Goal: Transaction & Acquisition: Download file/media

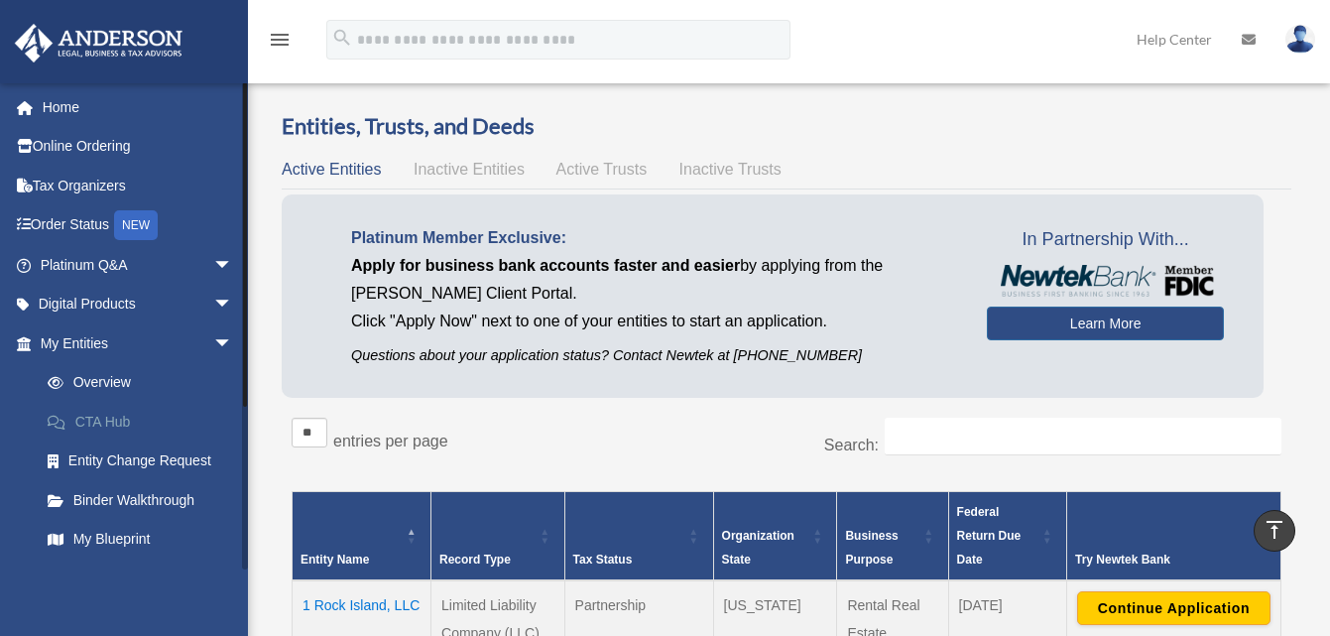
scroll to position [595, 0]
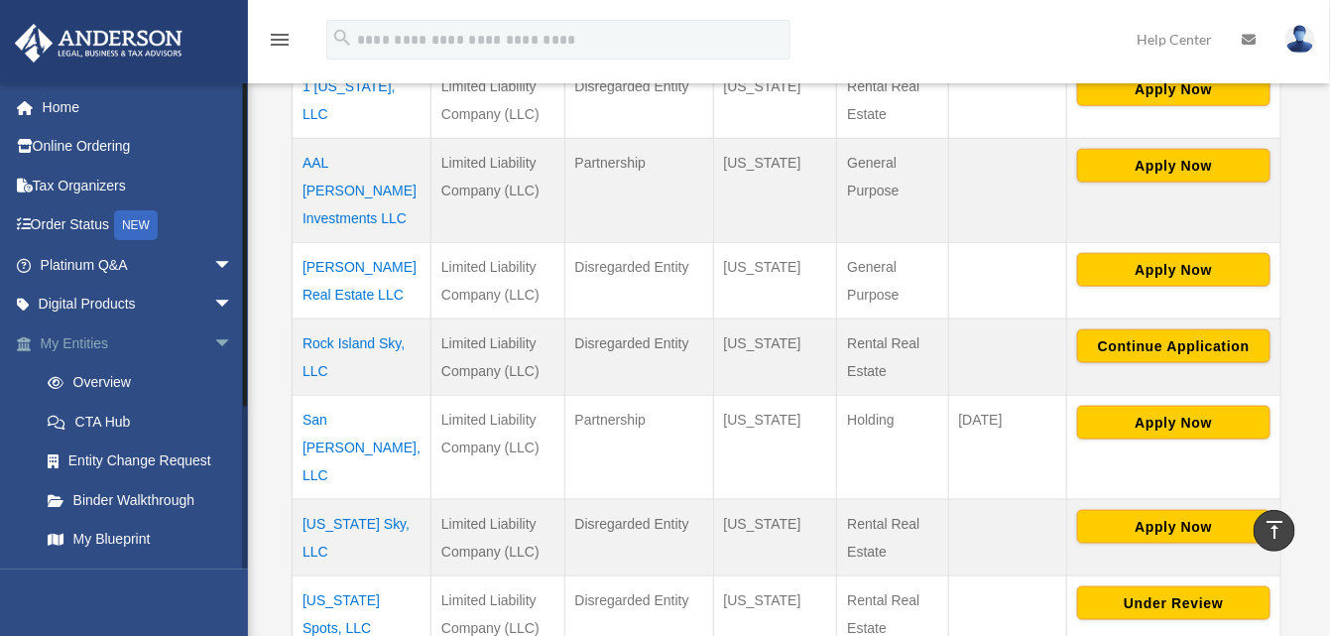
click at [213, 334] on span "arrow_drop_down" at bounding box center [233, 343] width 40 height 41
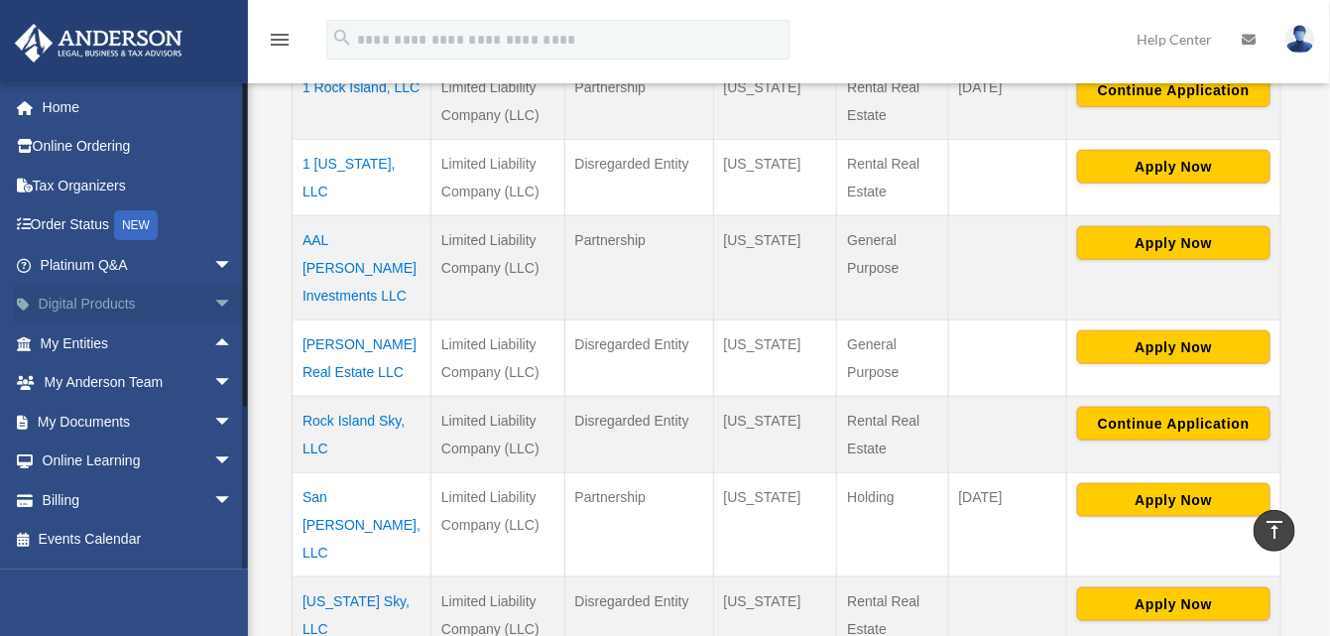
scroll to position [496, 0]
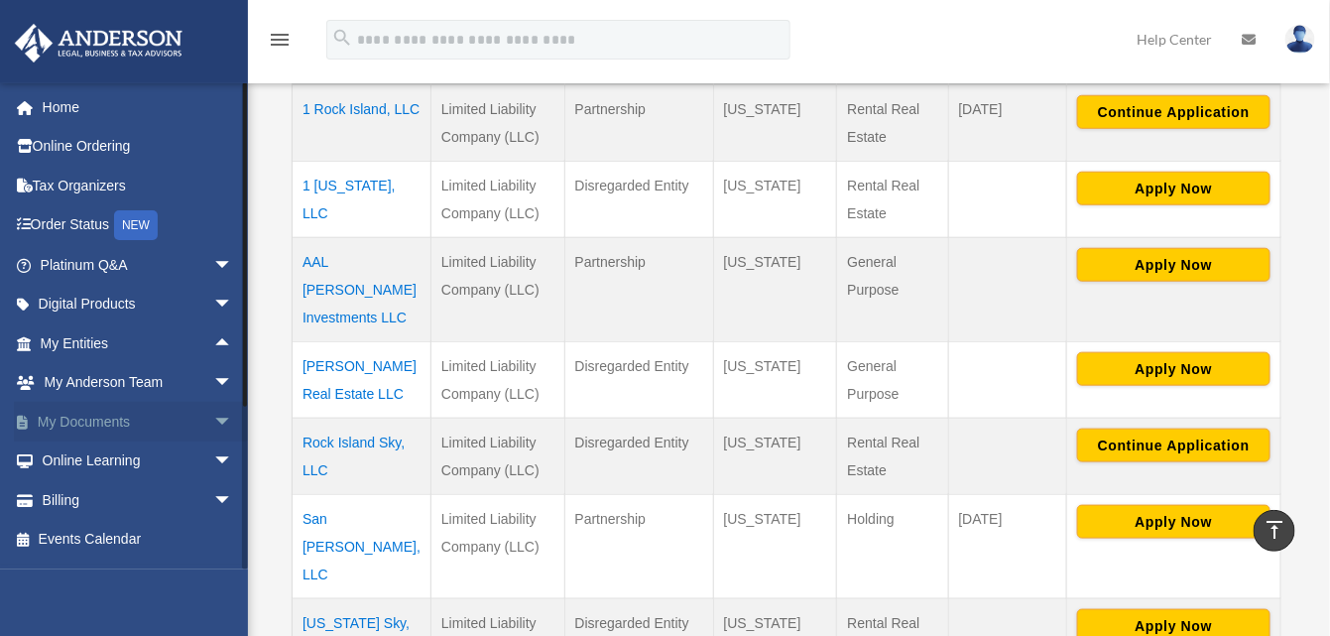
click at [213, 417] on span "arrow_drop_down" at bounding box center [233, 422] width 40 height 41
click at [84, 458] on link "Box" at bounding box center [145, 461] width 235 height 40
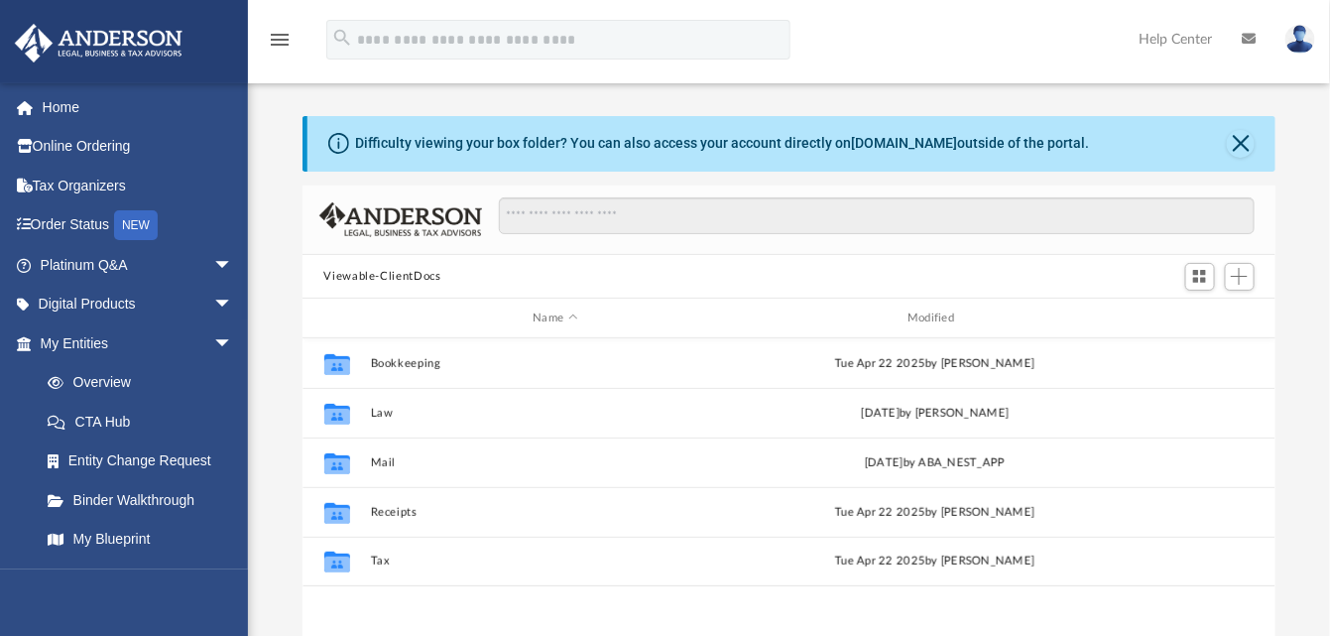
scroll to position [434, 958]
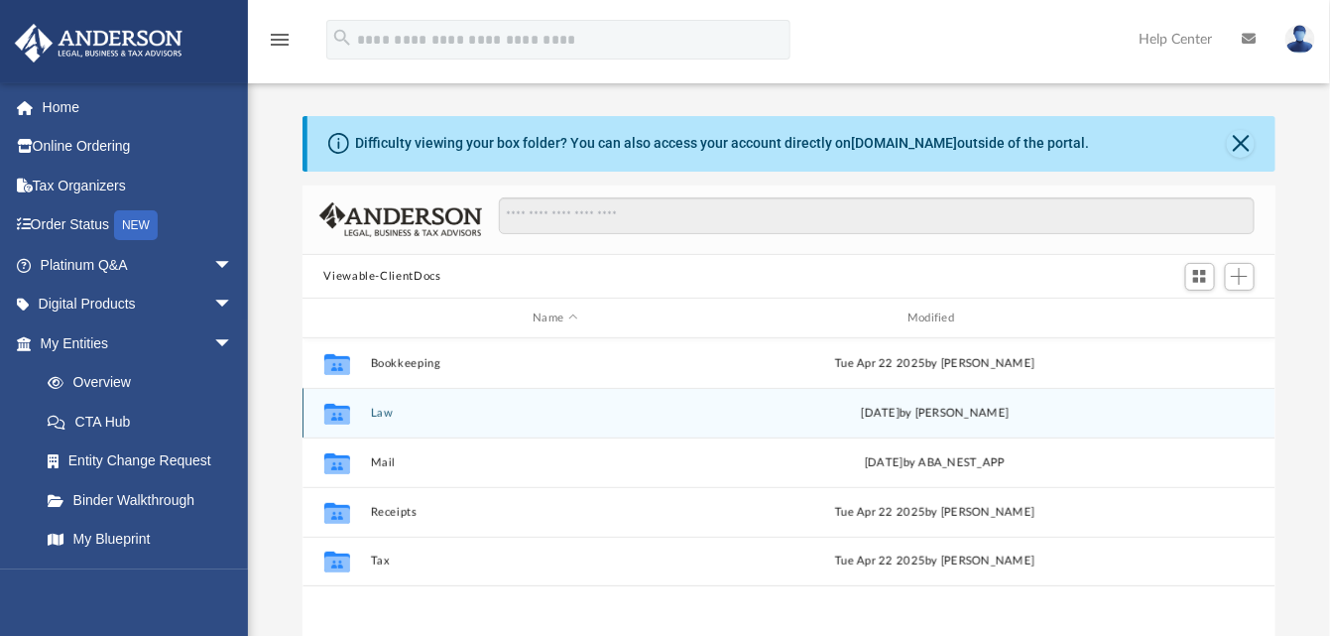
click at [358, 409] on div "Collaborated Folder" at bounding box center [336, 414] width 50 height 32
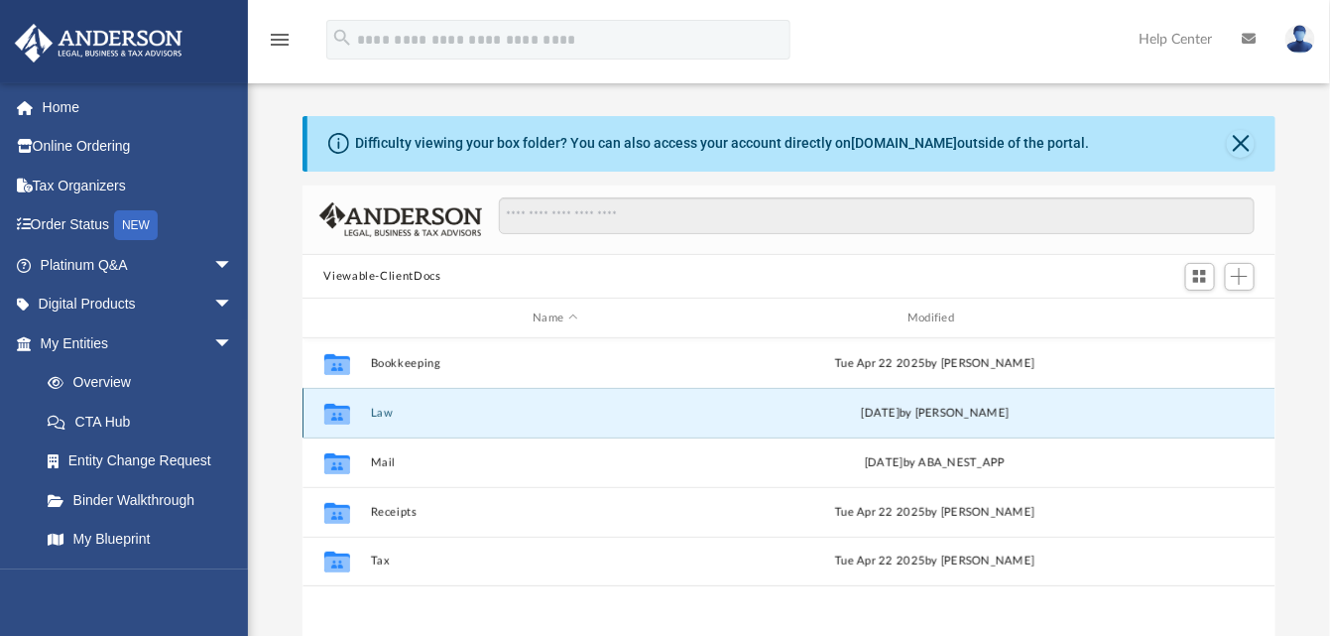
click at [364, 409] on div "Collaborated Folder Law Thu Aug 21 2025 by Mya Ford" at bounding box center [790, 413] width 974 height 50
click at [934, 411] on div "Thu Aug 21 2025 by Mya Ford" at bounding box center [934, 414] width 371 height 18
click at [381, 415] on button "Law" at bounding box center [555, 413] width 371 height 13
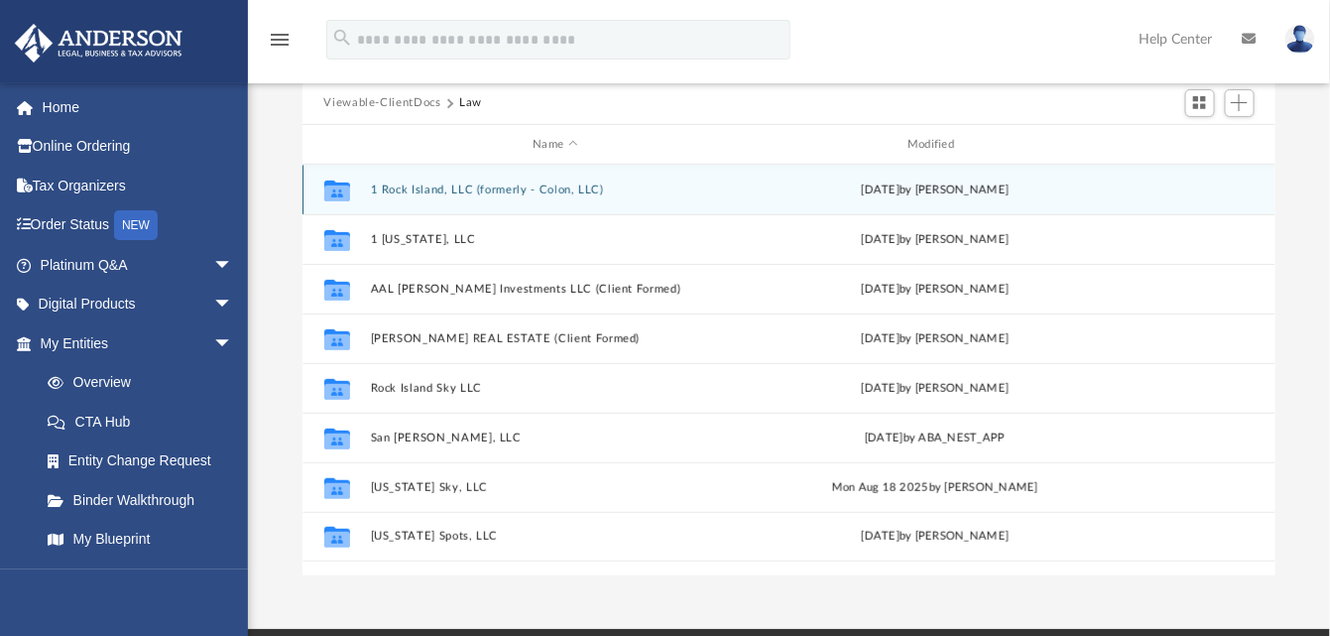
scroll to position [198, 0]
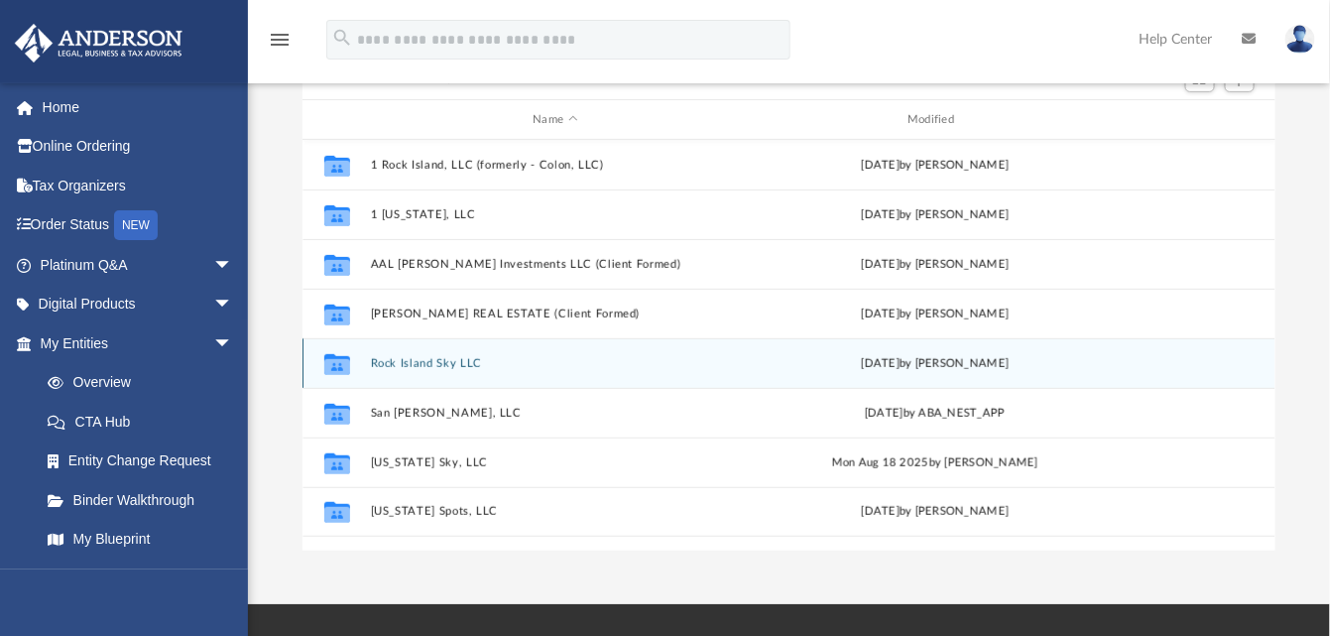
click at [443, 357] on button "Rock Island Sky LLC" at bounding box center [555, 363] width 371 height 13
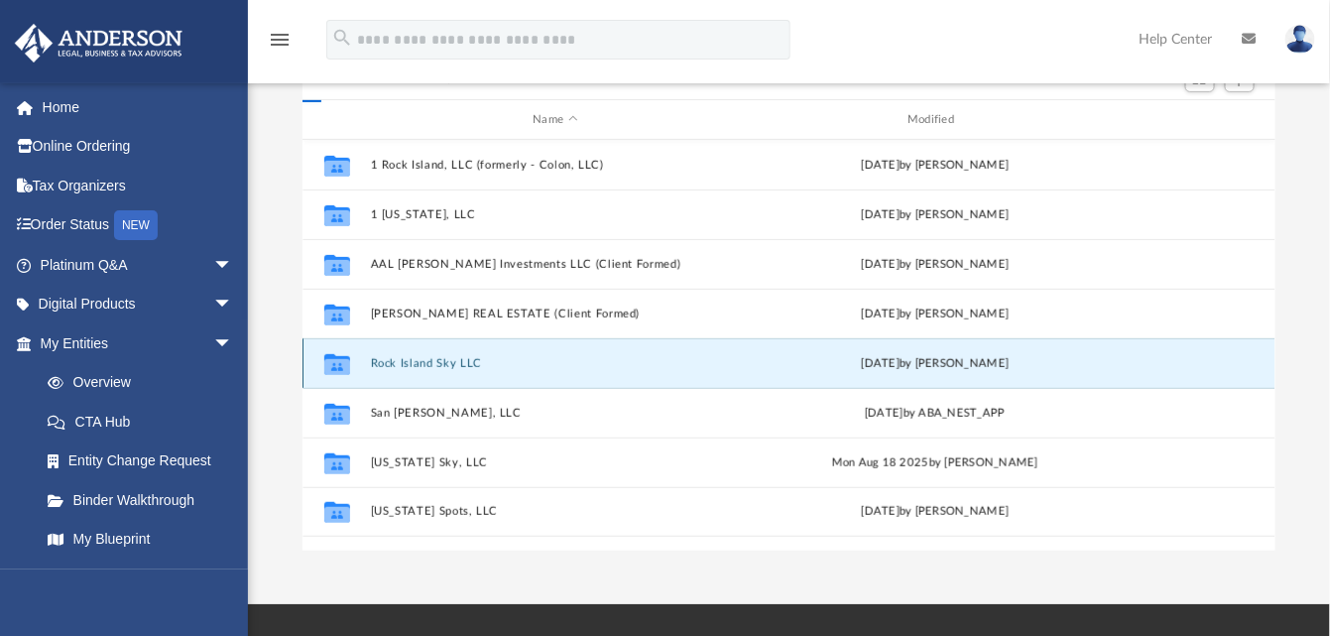
click at [443, 357] on button "Rock Island Sky LLC" at bounding box center [555, 363] width 371 height 13
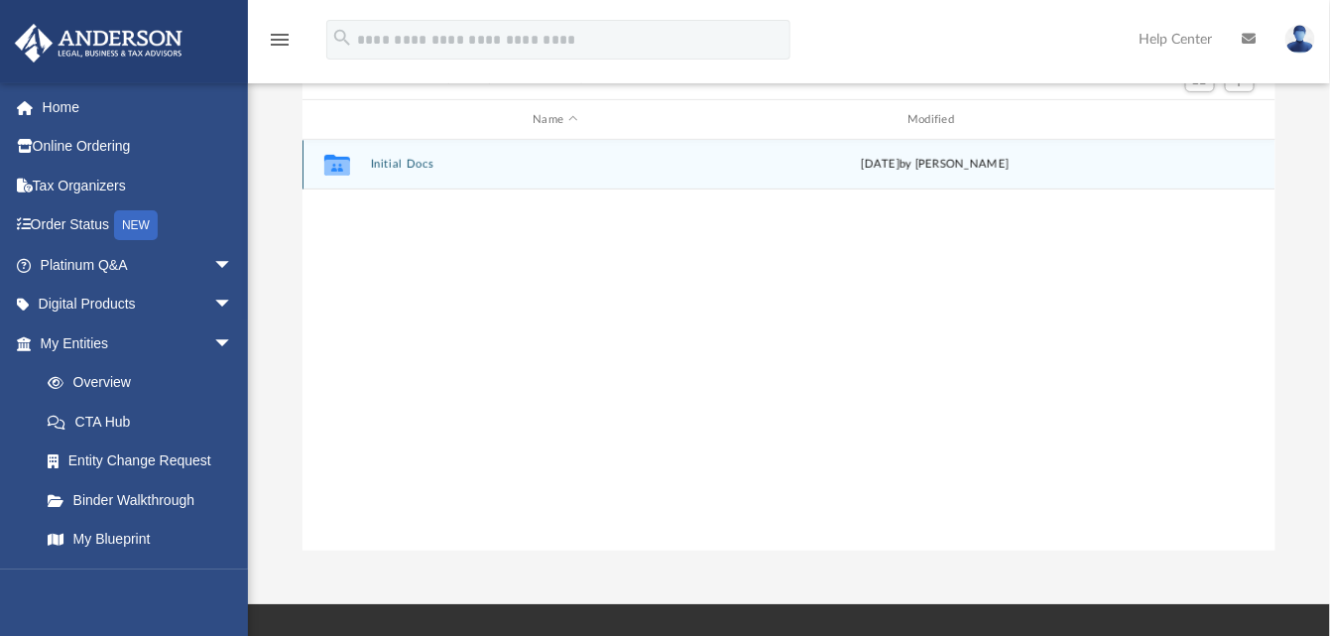
click at [402, 155] on div "Collaborated Folder Initial Docs Thu Aug 21 2025 by Mya Ford" at bounding box center [790, 165] width 974 height 50
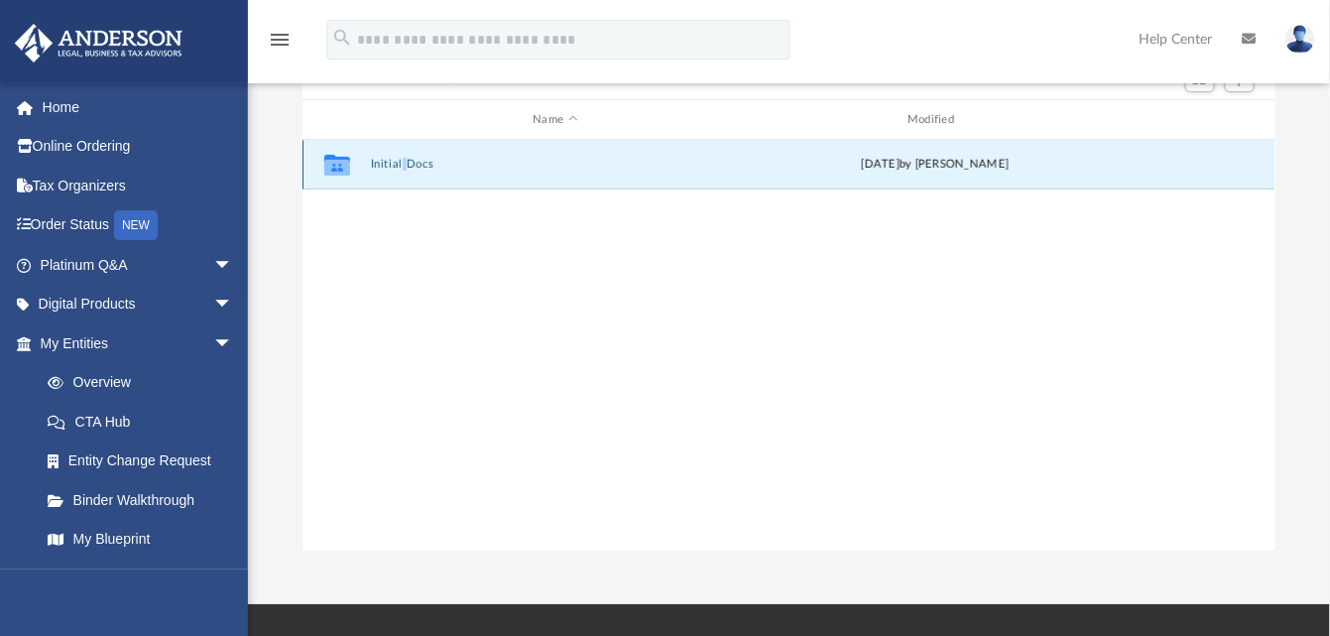
click at [402, 167] on button "Initial Docs" at bounding box center [555, 165] width 371 height 13
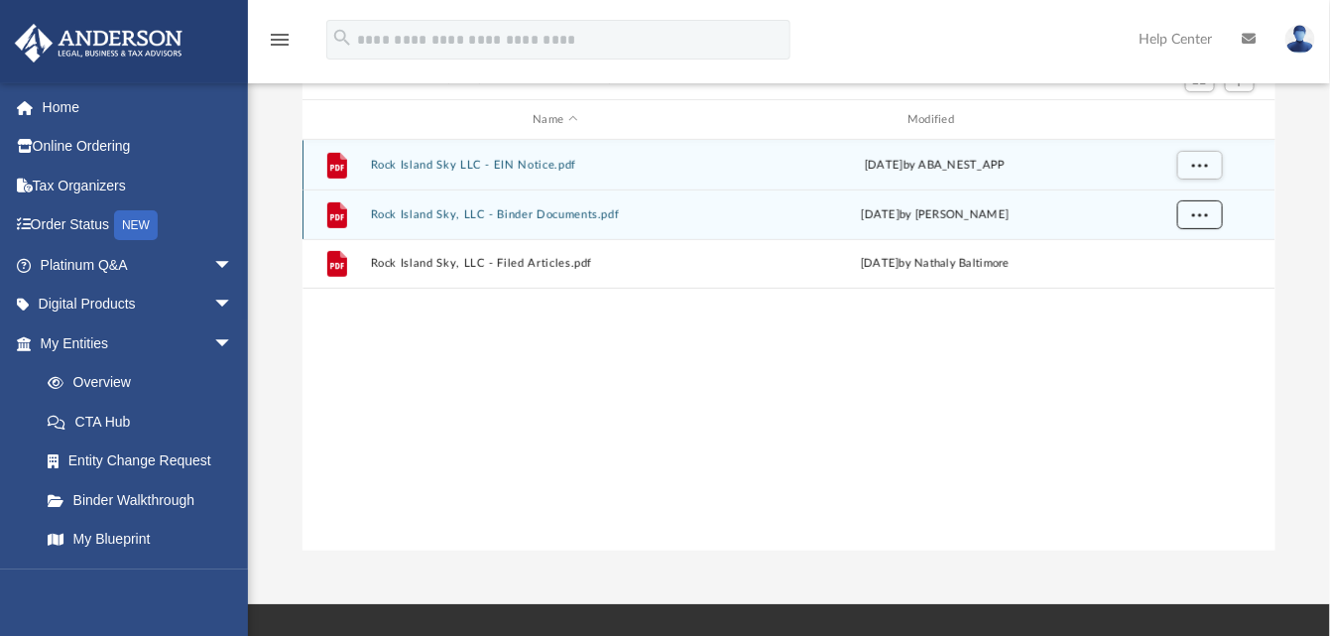
click at [1206, 214] on span "More options" at bounding box center [1199, 214] width 16 height 11
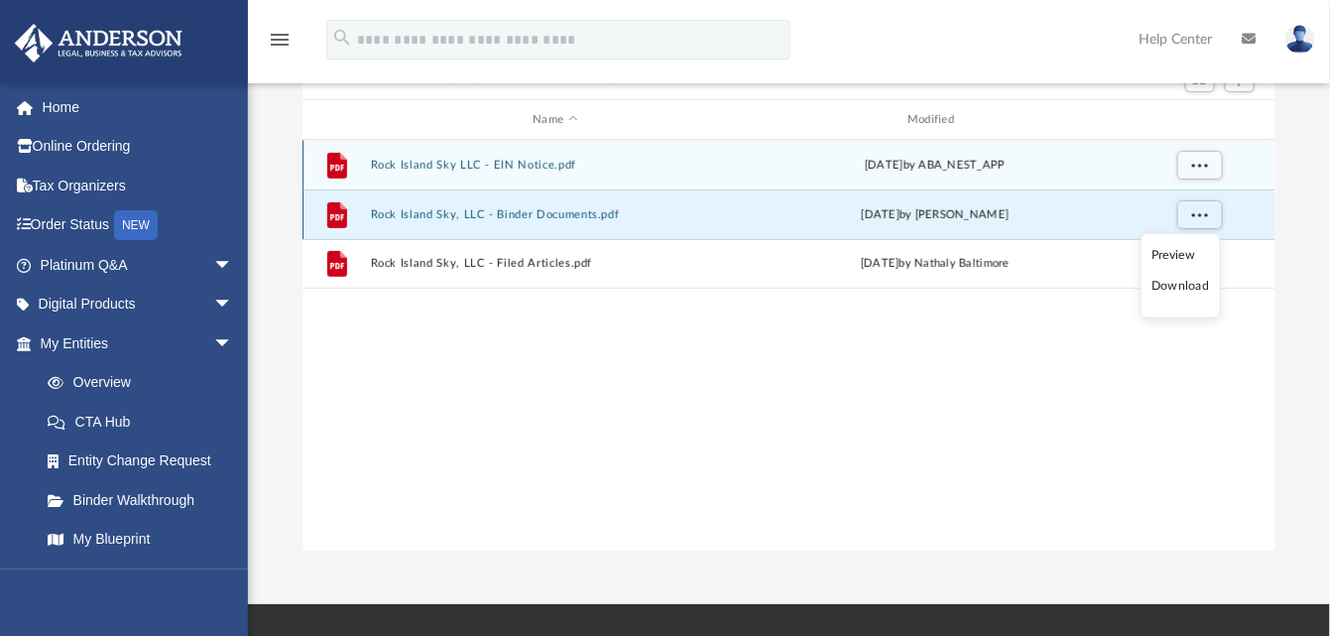
click at [424, 213] on button "Rock Island Sky, LLC - Binder Documents.pdf" at bounding box center [555, 214] width 371 height 13
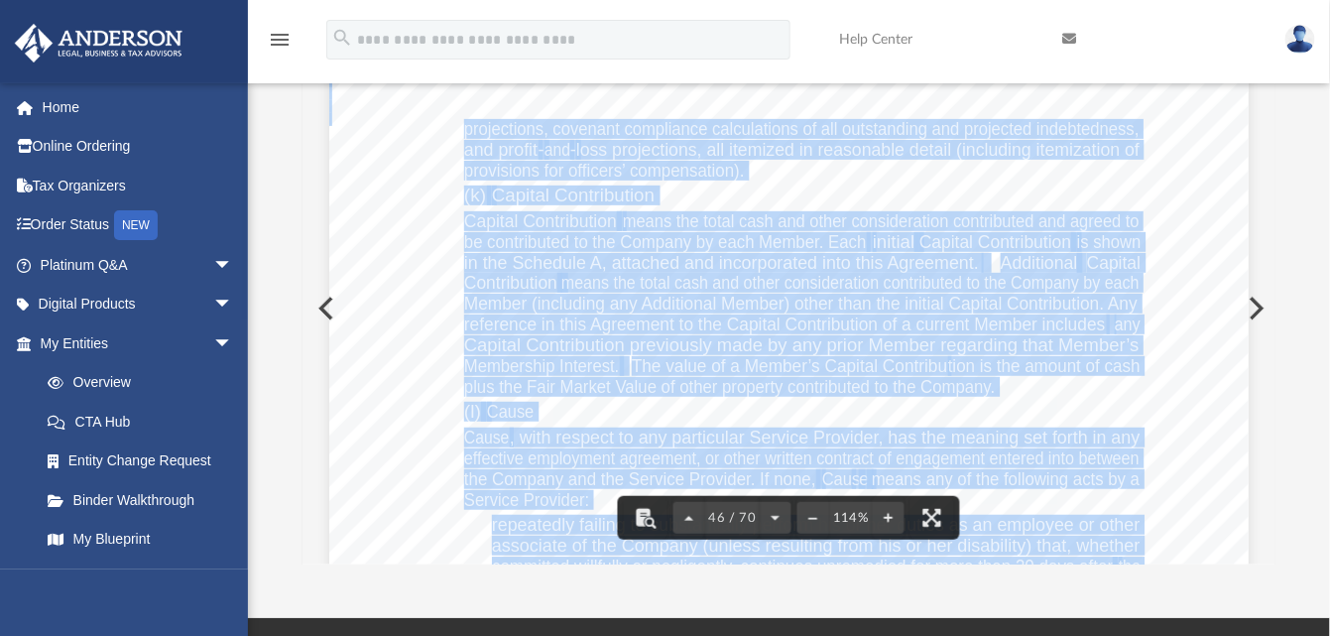
scroll to position [0, 0]
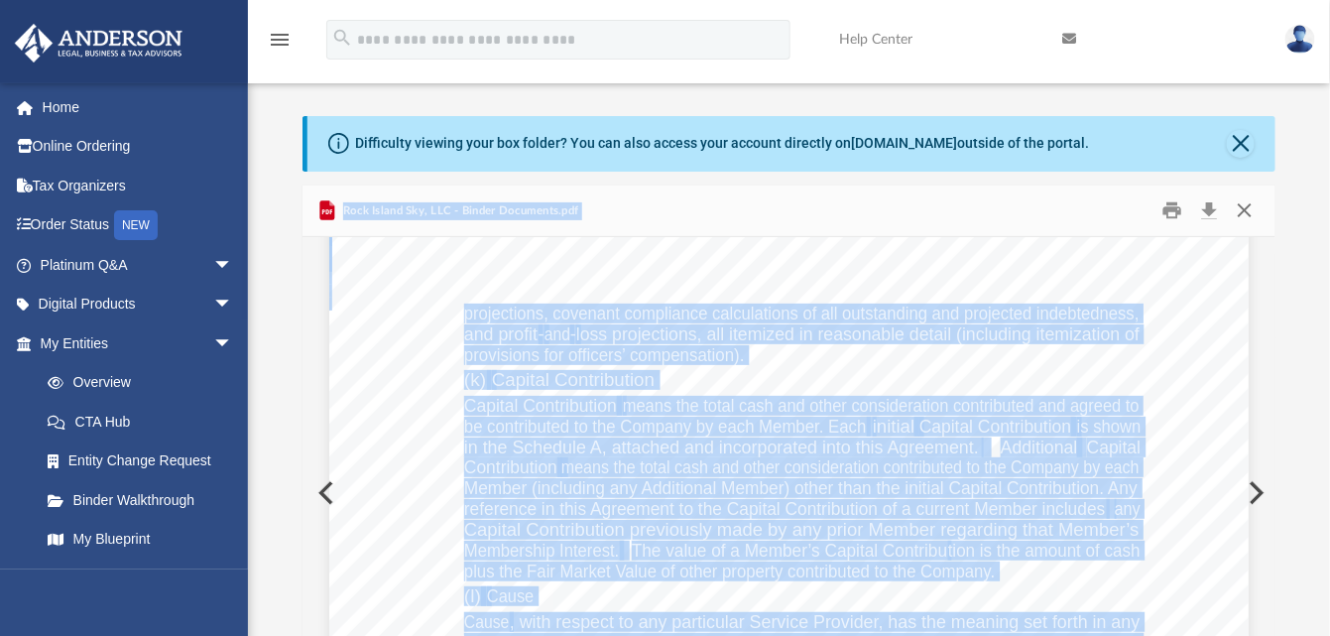
click at [1248, 202] on button "Close" at bounding box center [1245, 210] width 36 height 31
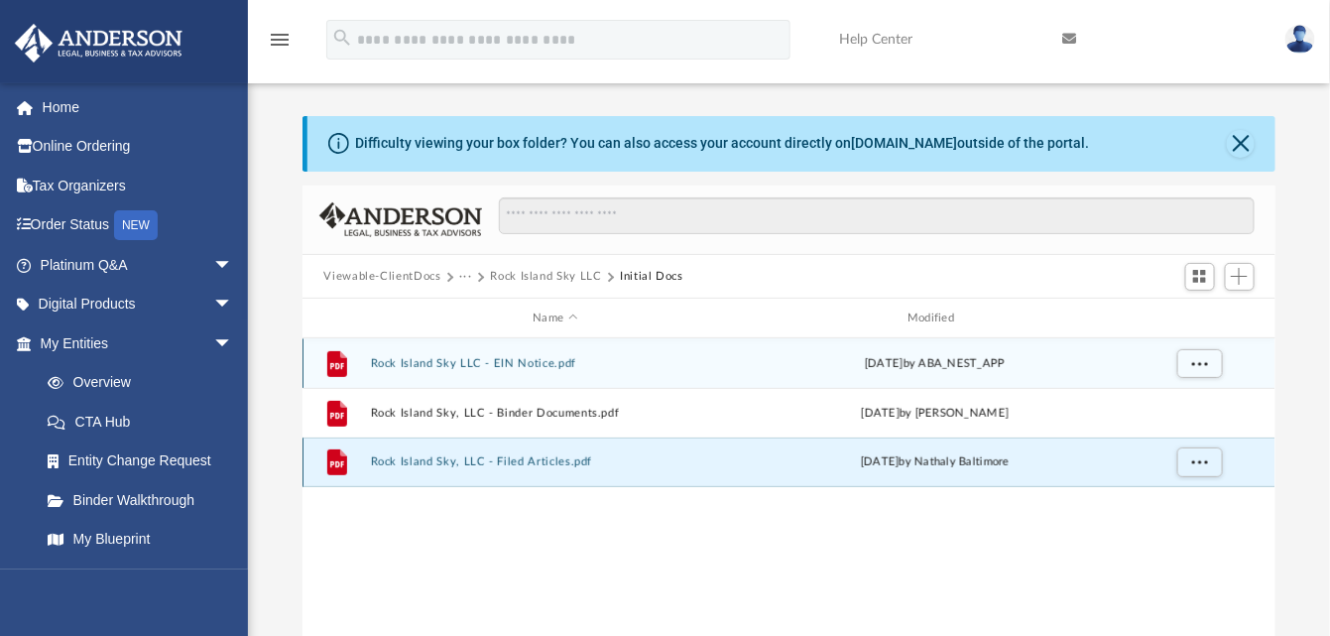
click at [424, 456] on button "Rock Island Sky, LLC - Filed Articles.pdf" at bounding box center [555, 462] width 371 height 13
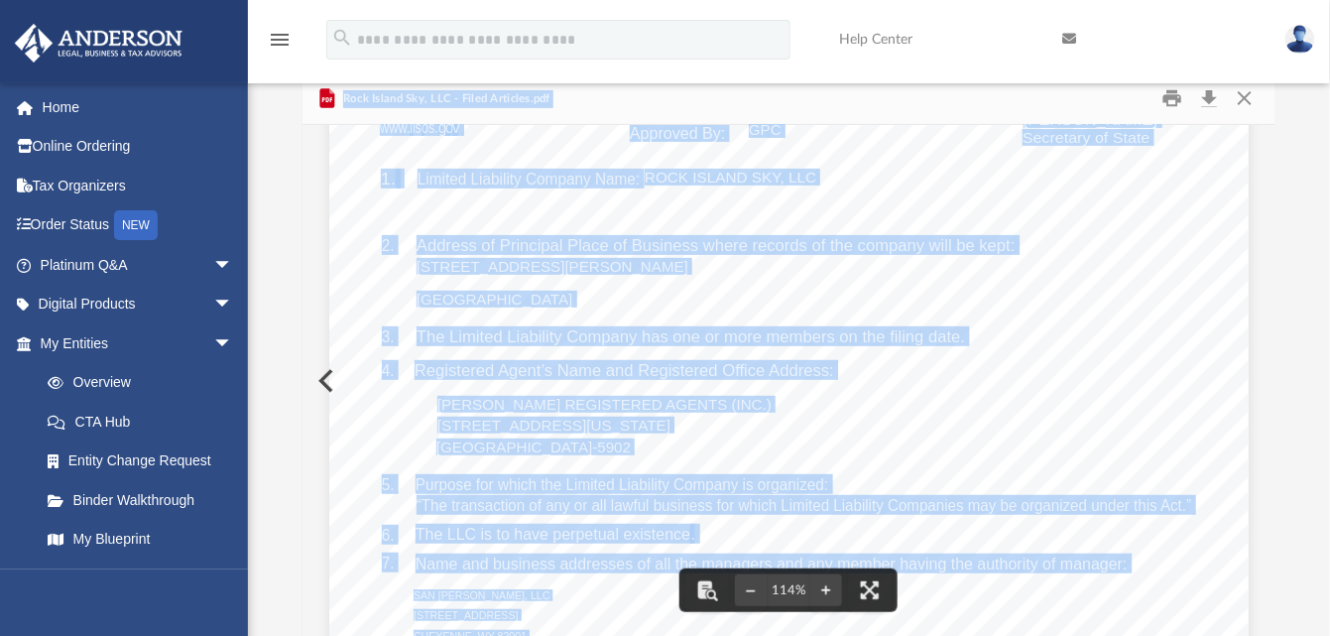
scroll to position [211, 0]
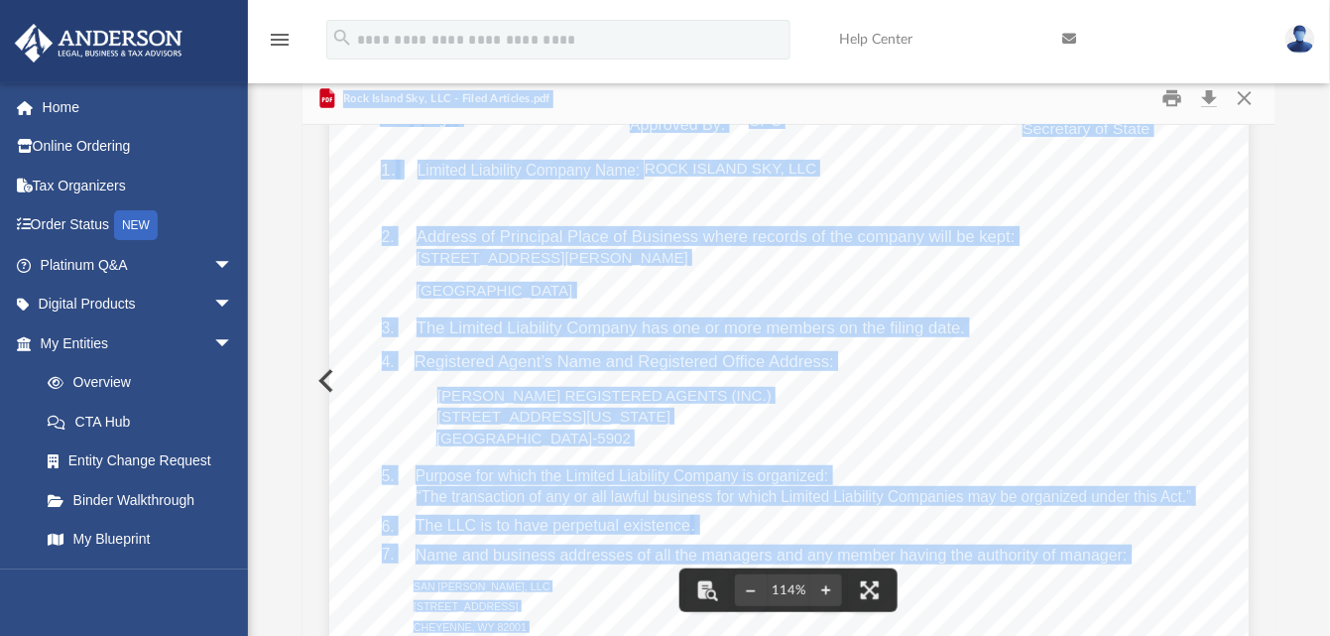
click at [1051, 397] on div "Form LLC-5.5 Illinois Limited Liability Company Act Articles of Organization FI…" at bounding box center [789, 524] width 920 height 1190
drag, startPoint x: 1051, startPoint y: 397, endPoint x: 898, endPoint y: 367, distance: 156.6
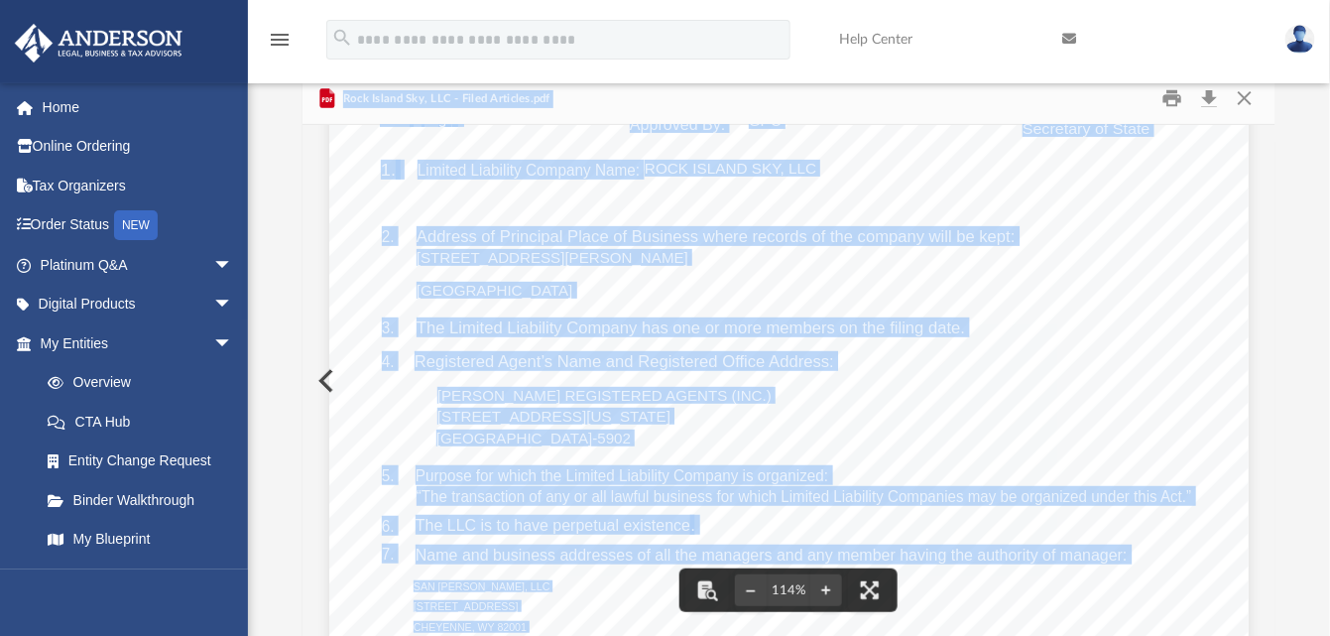
click at [930, 385] on div "Form LLC-5.5 Illinois Limited Liability Company Act Articles of Organization FI…" at bounding box center [789, 524] width 920 height 1190
click at [440, 211] on div "Form LLC-5.5 Illinois Limited Liability Company Act Articles of Organization FI…" at bounding box center [789, 524] width 920 height 1190
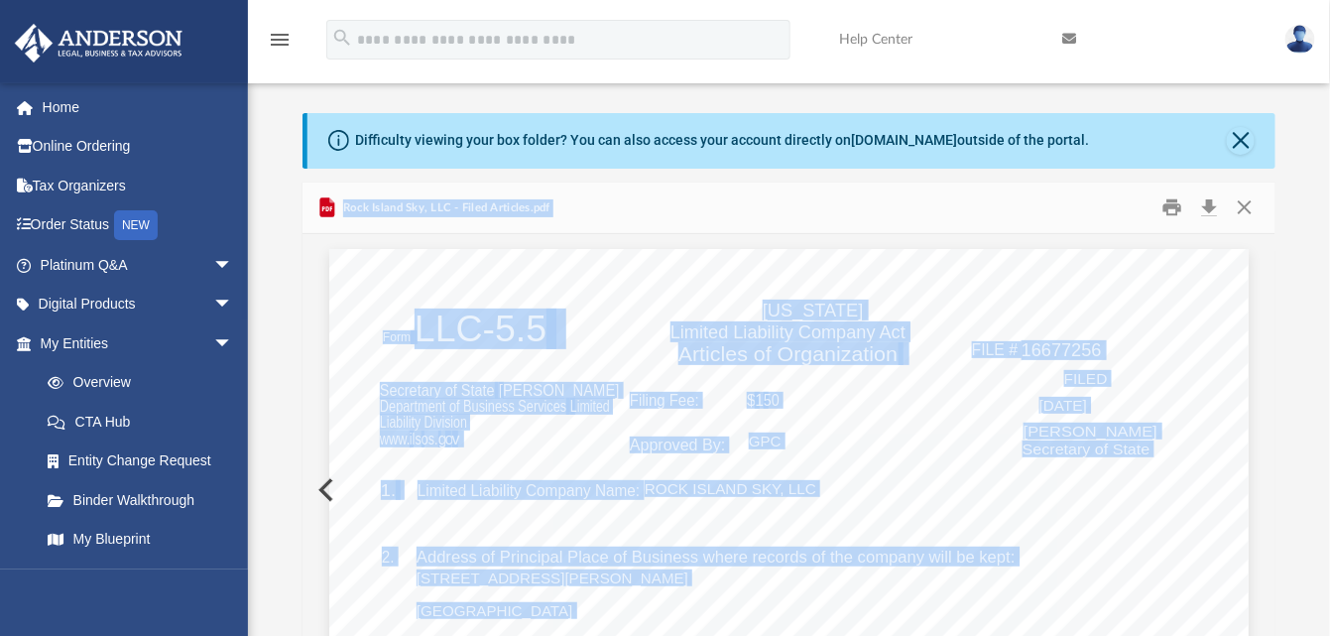
scroll to position [0, 0]
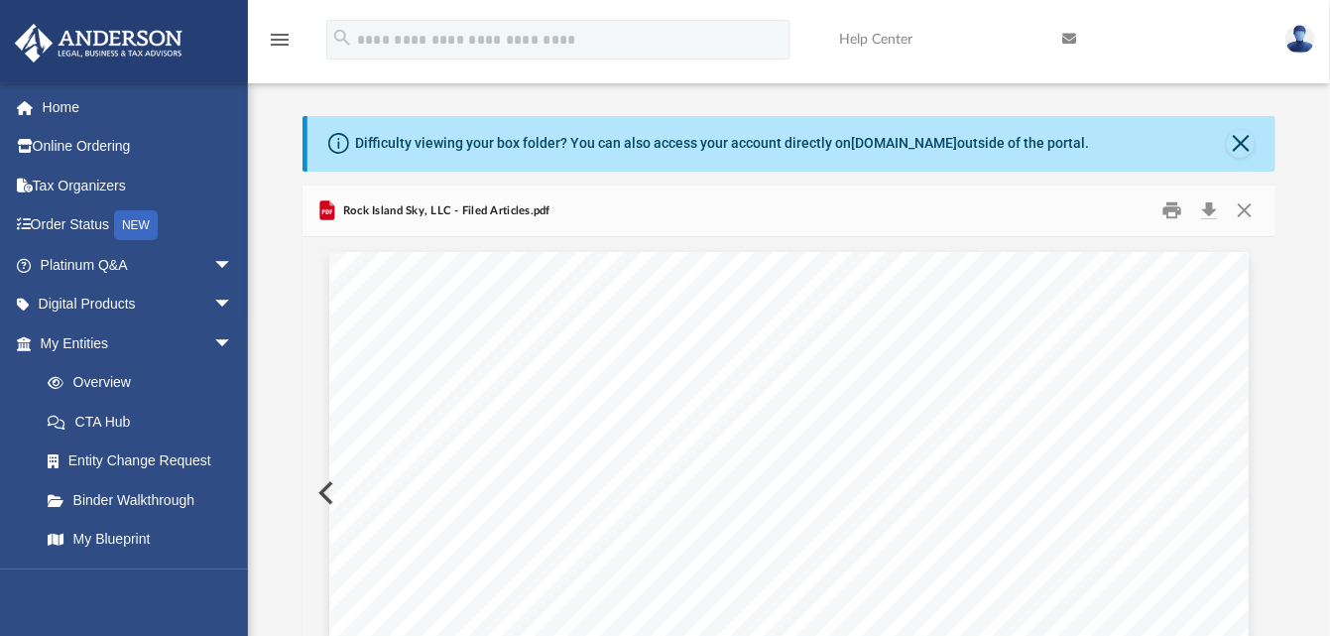
drag, startPoint x: 374, startPoint y: 299, endPoint x: 544, endPoint y: 242, distance: 178.8
click at [383, 290] on div "Viewable-ClientDocs ··· Rock Island Sky LLC Initial Docs Name Modified File Roc…" at bounding box center [790, 467] width 974 height 564
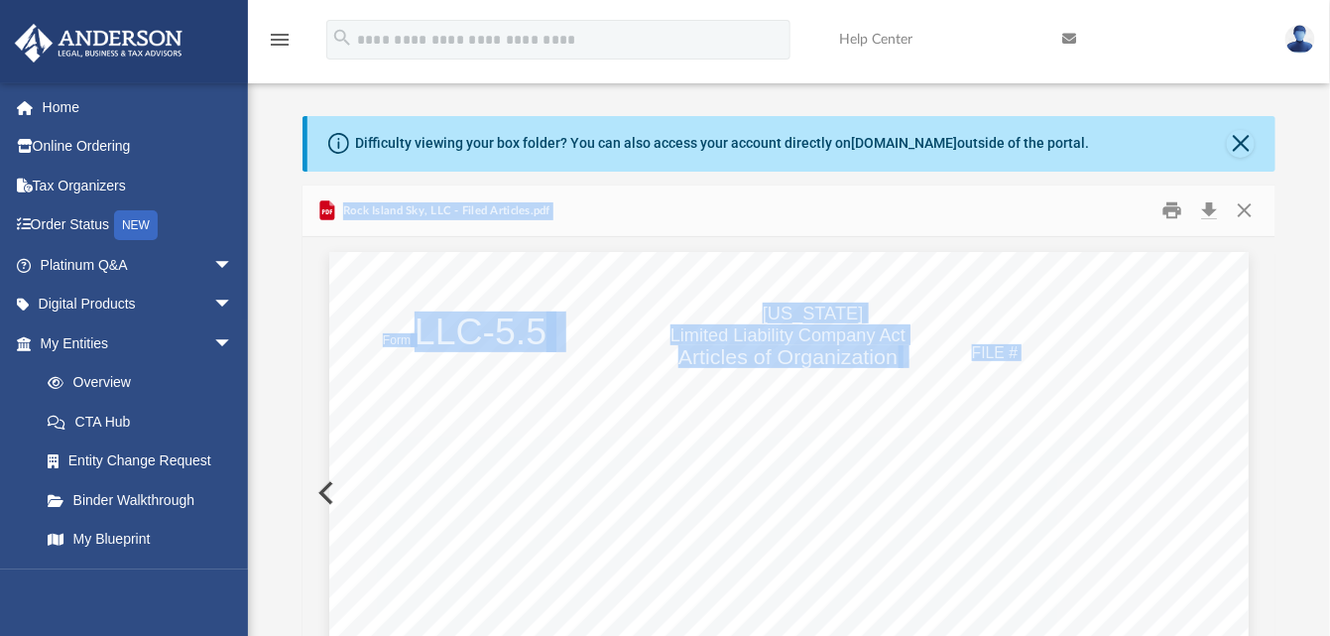
click at [693, 188] on div "Rock Island Sky, LLC - Filed Articles.pdf" at bounding box center [790, 211] width 974 height 53
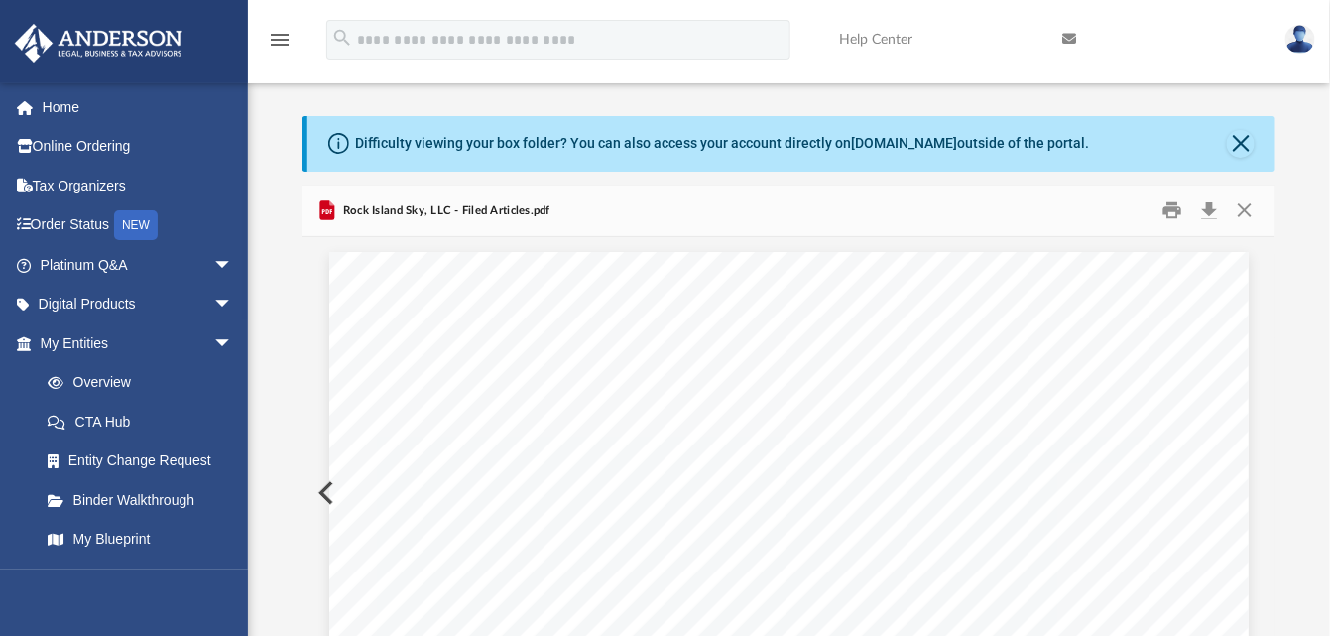
click at [1209, 207] on button "Download" at bounding box center [1210, 210] width 36 height 31
click at [66, 338] on link "My Entities arrow_drop_down" at bounding box center [138, 343] width 249 height 40
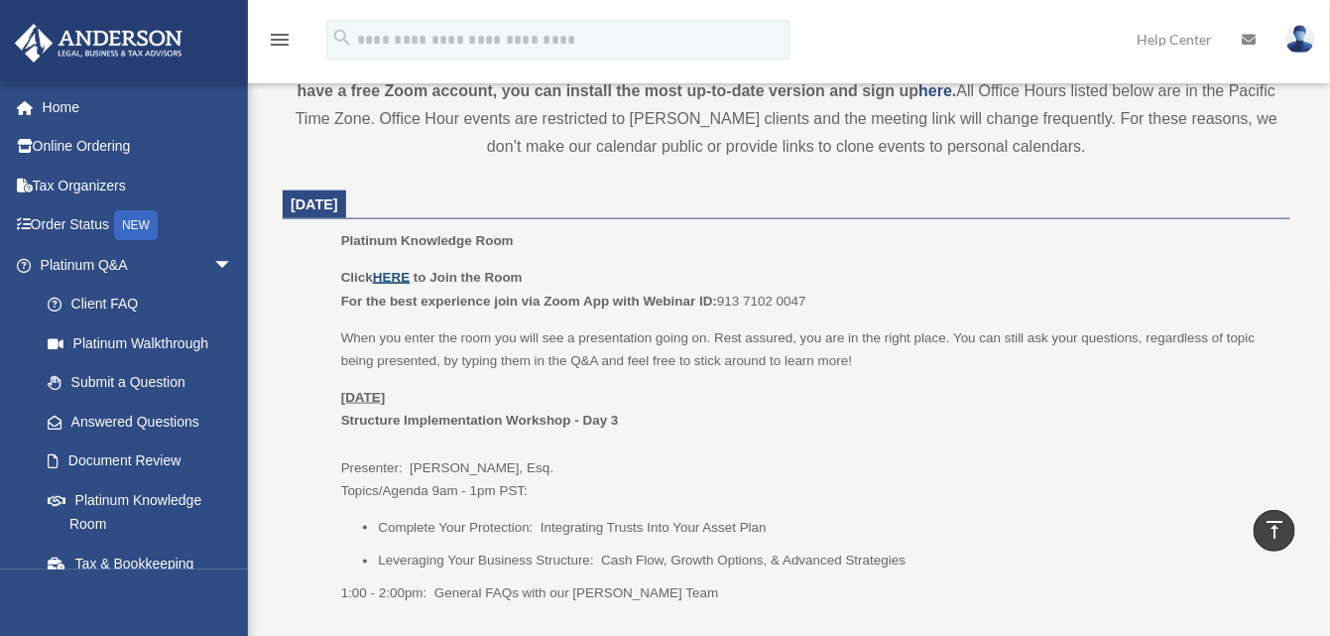
scroll to position [275, 0]
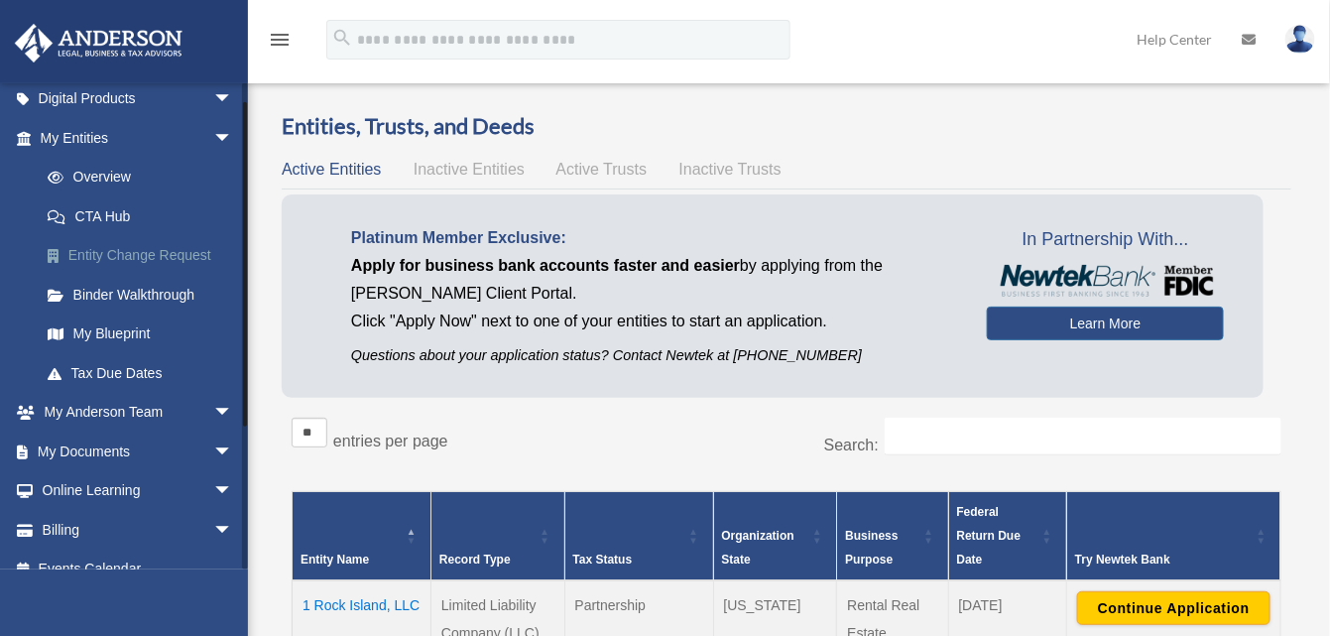
scroll to position [228, 0]
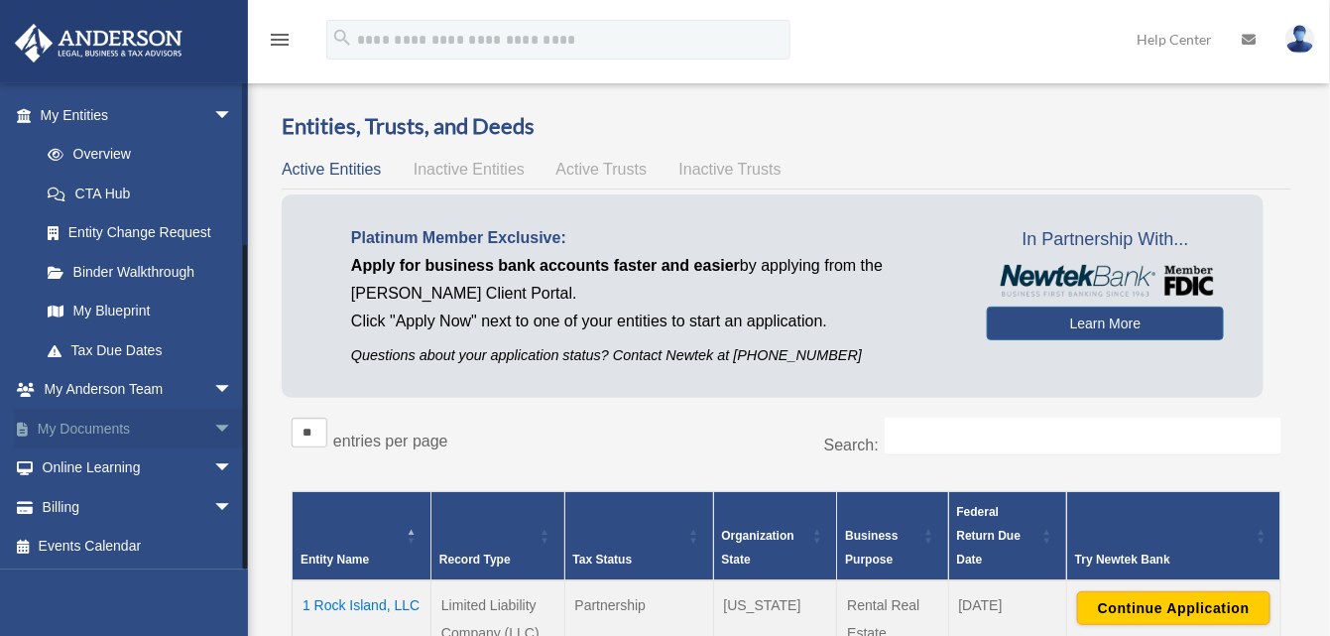
click at [82, 426] on link "My Documents arrow_drop_down" at bounding box center [138, 429] width 249 height 40
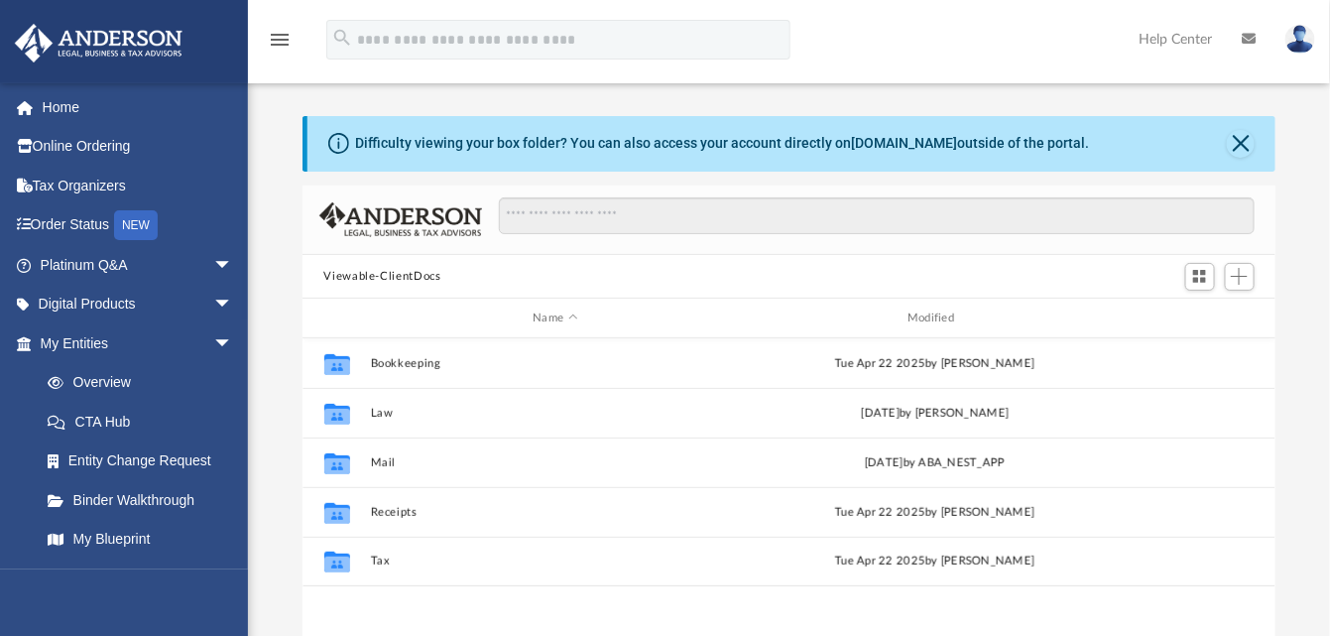
scroll to position [434, 958]
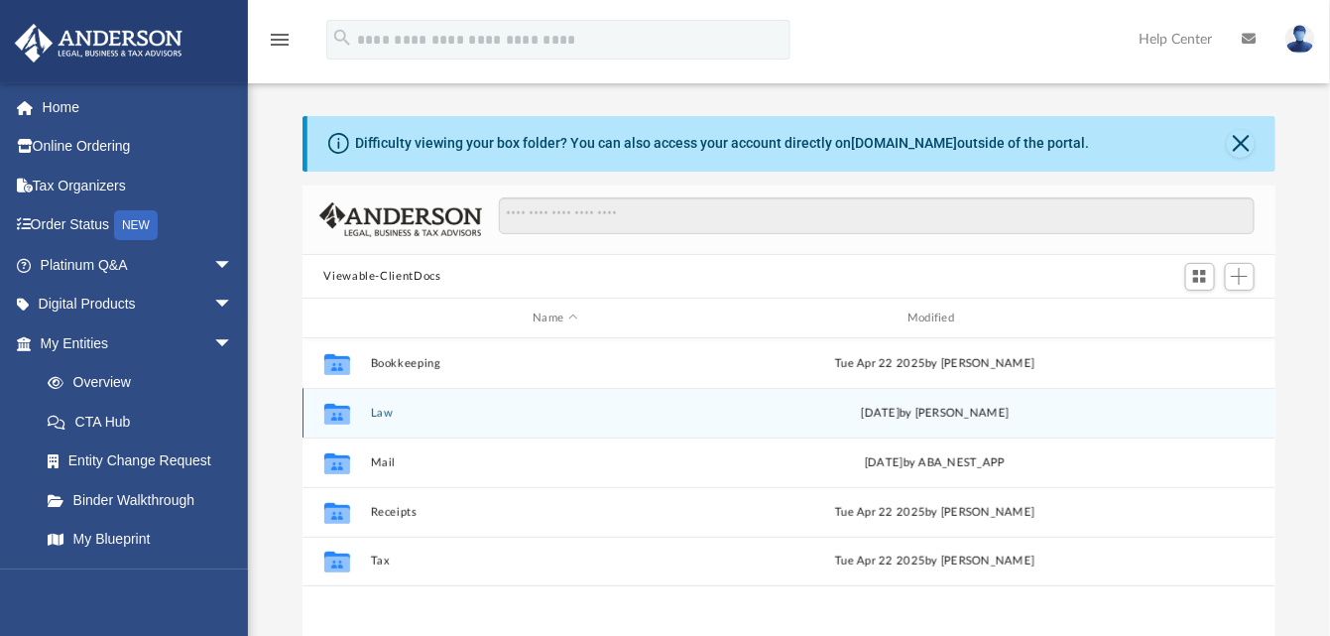
click at [384, 414] on button "Law" at bounding box center [555, 413] width 371 height 13
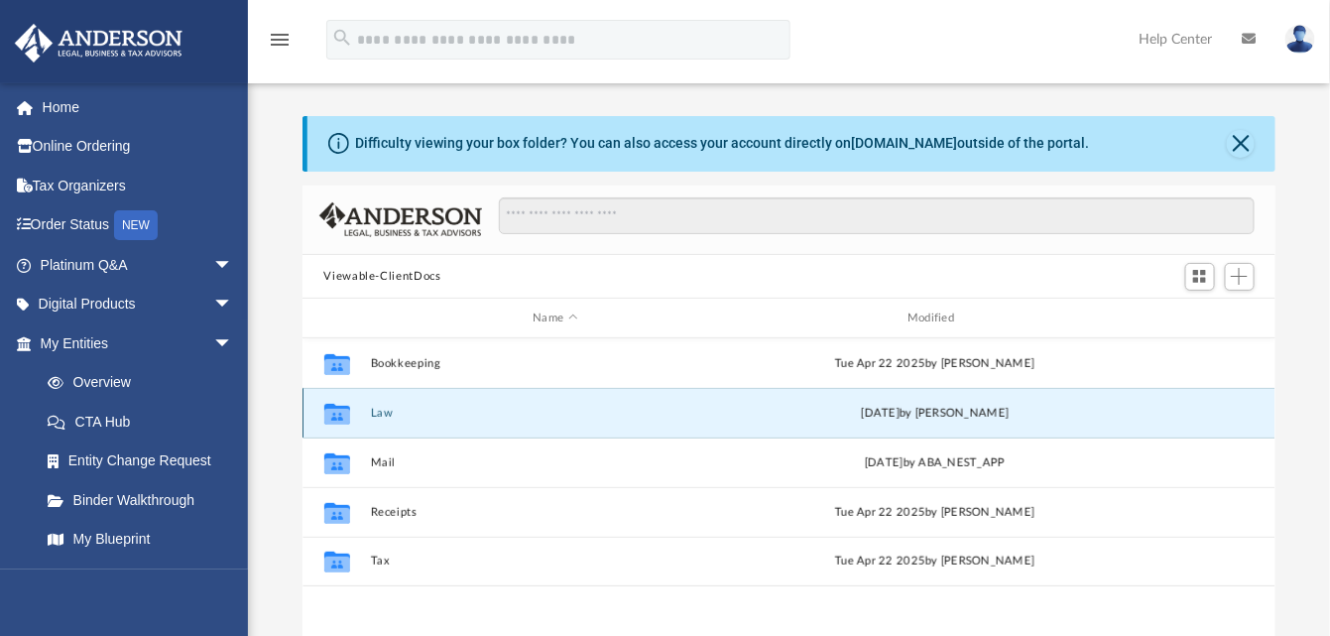
click at [384, 414] on button "Law" at bounding box center [555, 413] width 371 height 13
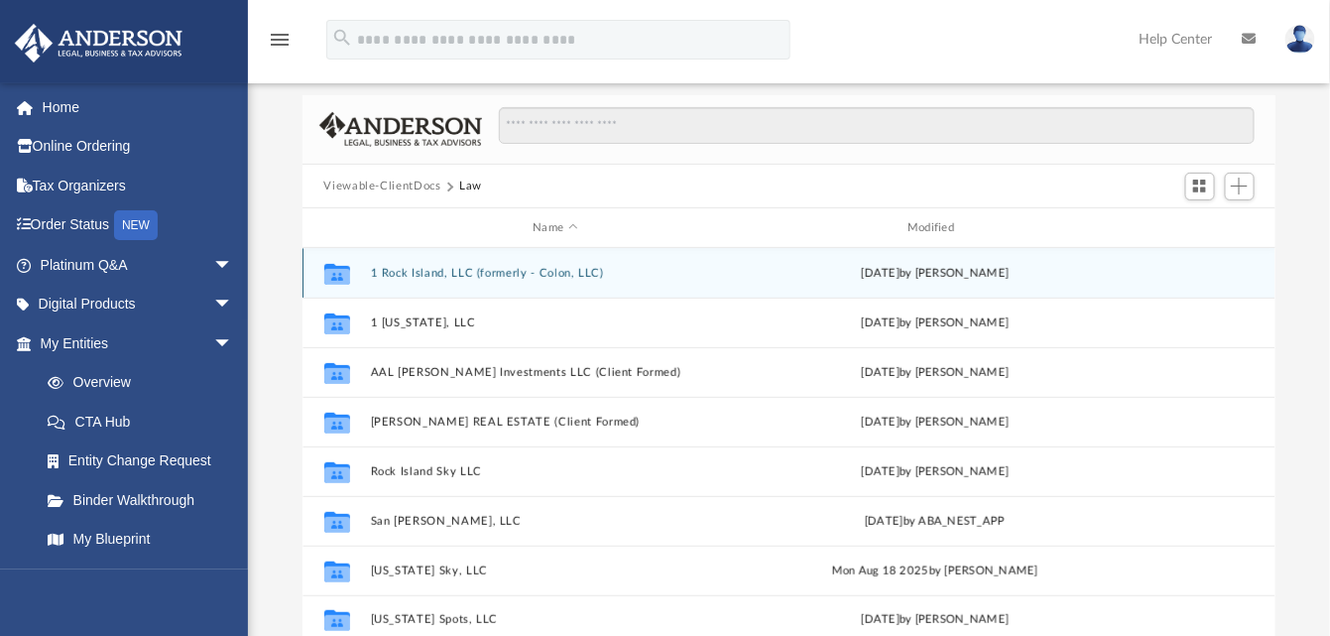
scroll to position [198, 0]
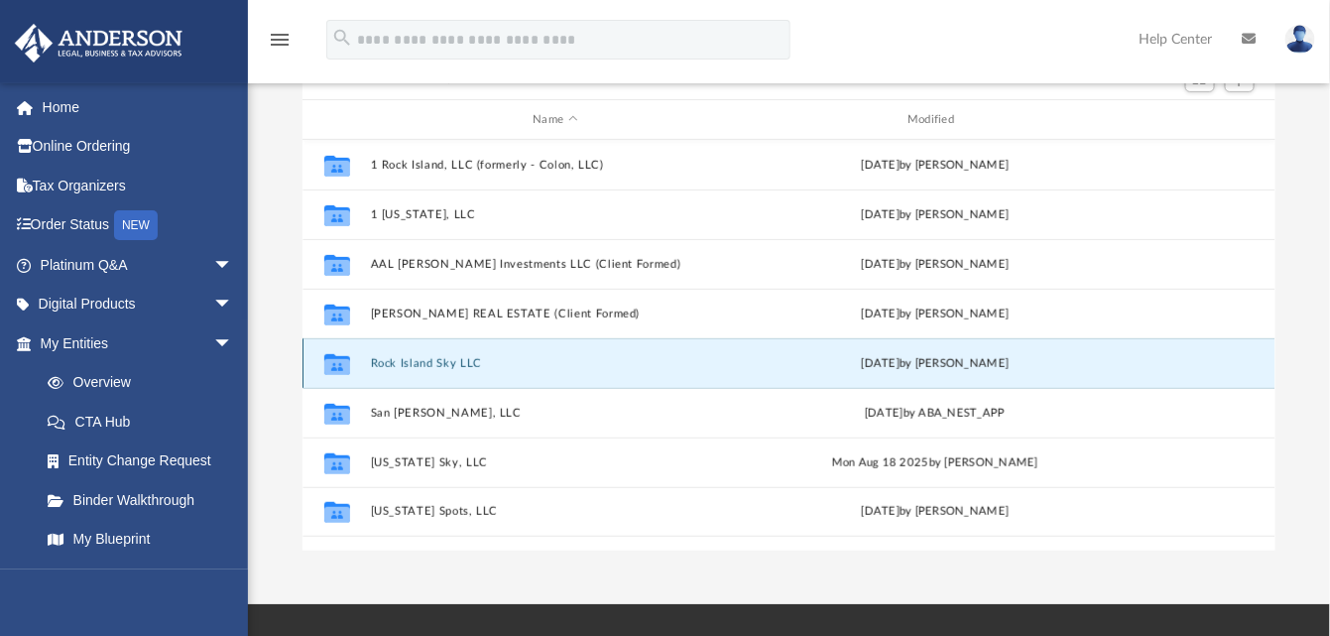
click at [440, 368] on button "Rock Island Sky LLC" at bounding box center [555, 363] width 371 height 13
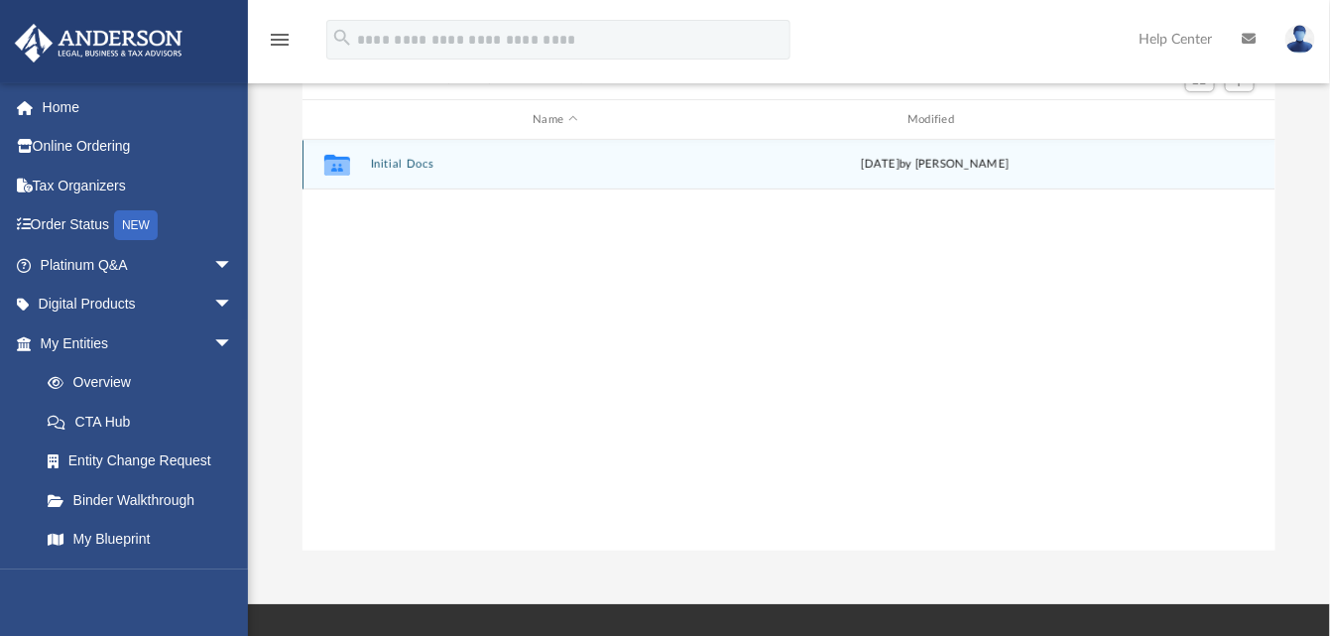
click at [578, 165] on button "Initial Docs" at bounding box center [555, 165] width 371 height 13
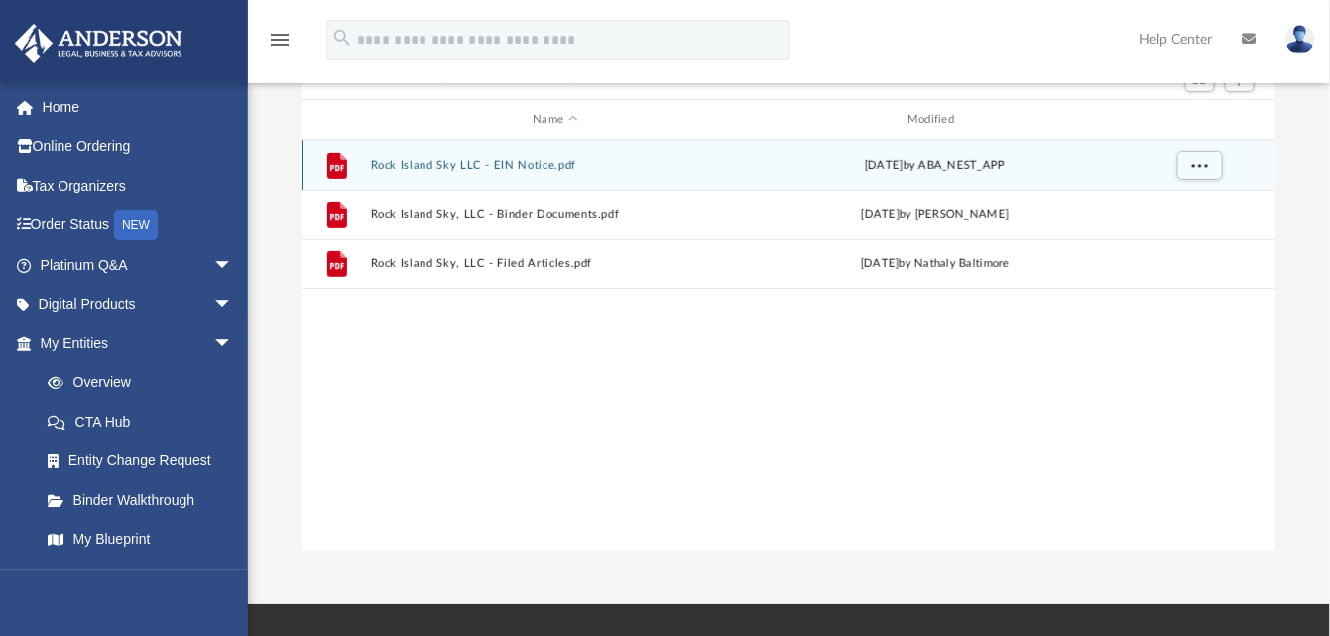
click at [741, 165] on div "File Rock Island Sky LLC - EIN Notice.pdf Thu Aug 14 2025 by ABA_NEST_APP" at bounding box center [790, 165] width 974 height 50
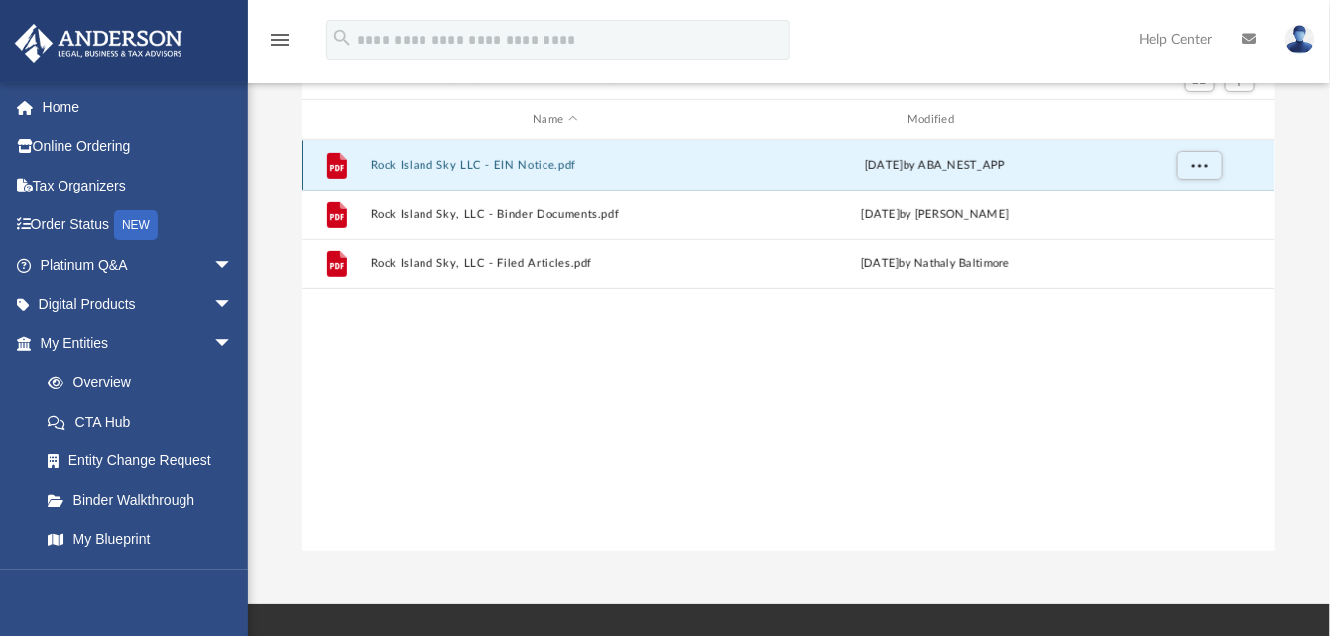
click at [402, 164] on button "Rock Island Sky LLC - EIN Notice.pdf" at bounding box center [555, 165] width 371 height 13
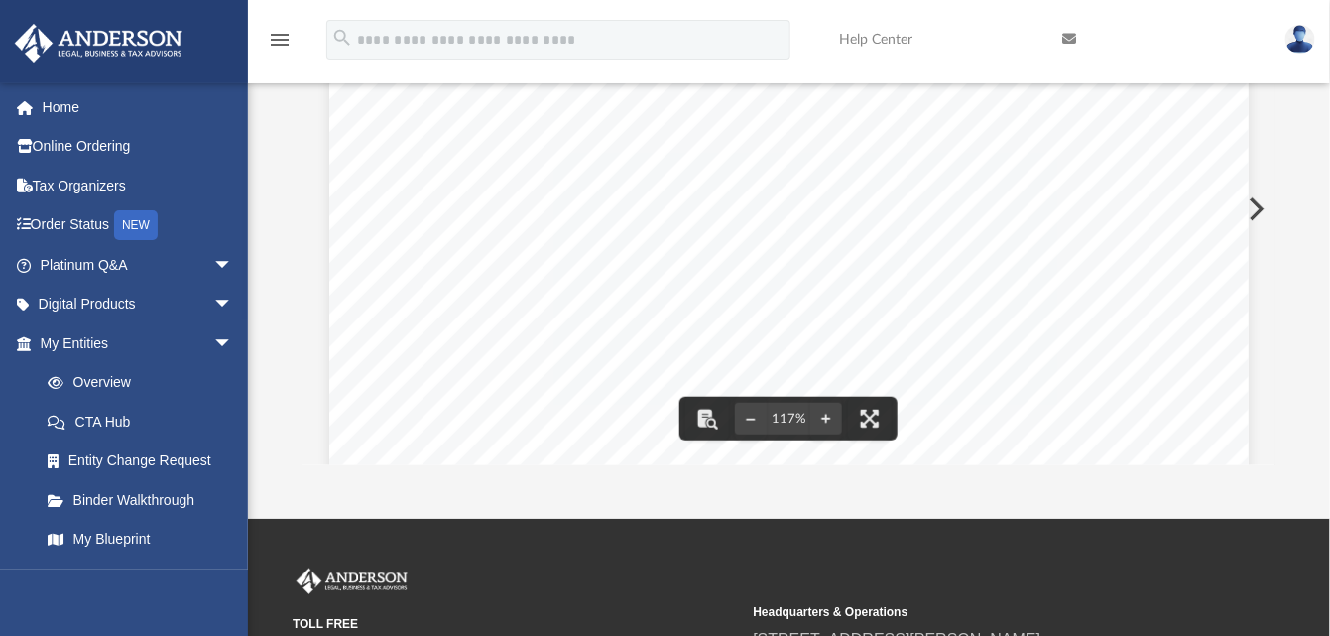
scroll to position [0, 0]
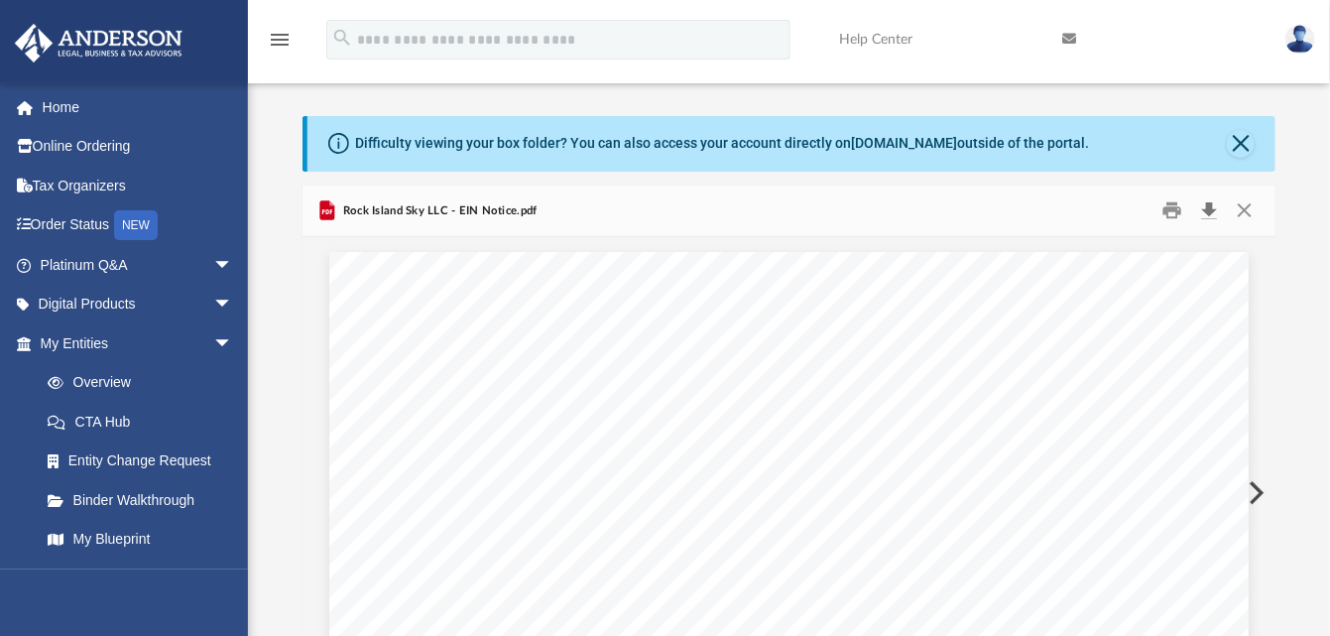
click at [1209, 207] on button "Download" at bounding box center [1210, 210] width 36 height 31
click at [276, 188] on div "Difficulty viewing your box folder? You can also access your account directly o…" at bounding box center [789, 433] width 1082 height 634
click at [73, 342] on link "My Entities arrow_drop_down" at bounding box center [138, 343] width 249 height 40
